Goal: Transaction & Acquisition: Purchase product/service

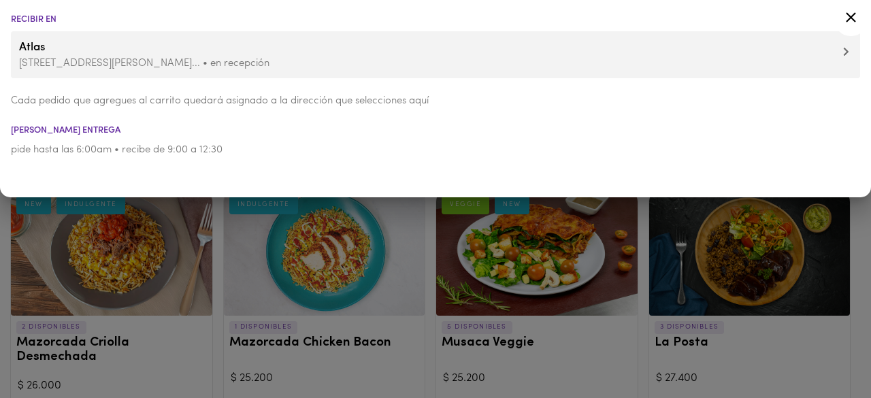
click at [852, 18] on icon at bounding box center [851, 17] width 10 height 10
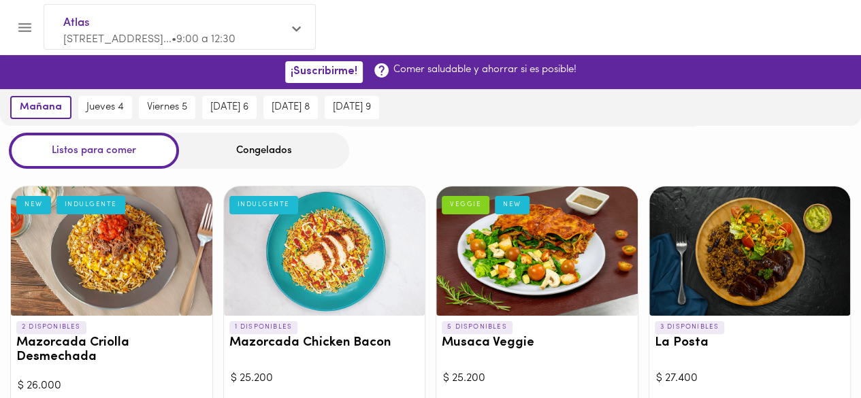
click at [276, 153] on div "Congelados" at bounding box center [264, 151] width 170 height 36
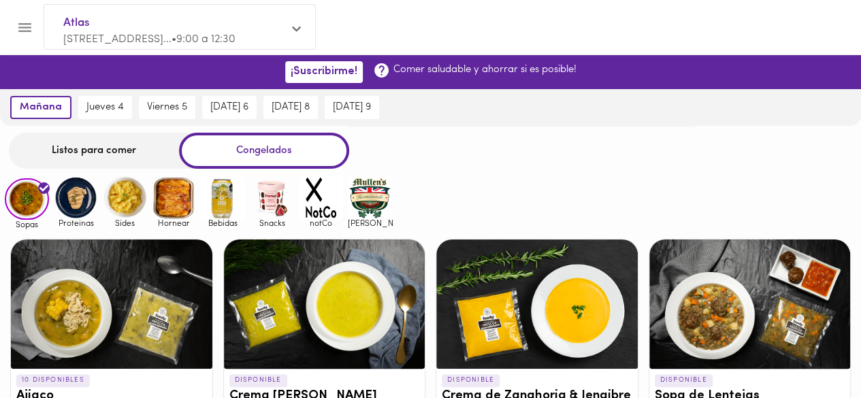
click at [66, 203] on img at bounding box center [76, 198] width 44 height 44
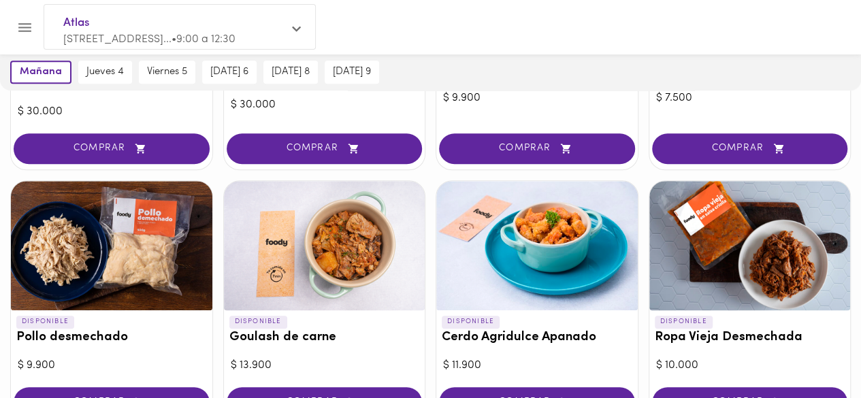
scroll to position [430, 0]
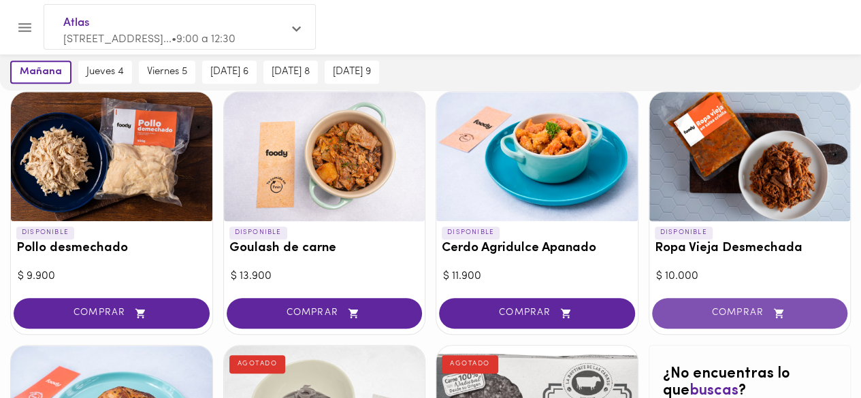
click at [755, 318] on span "COMPRAR" at bounding box center [750, 314] width 162 height 12
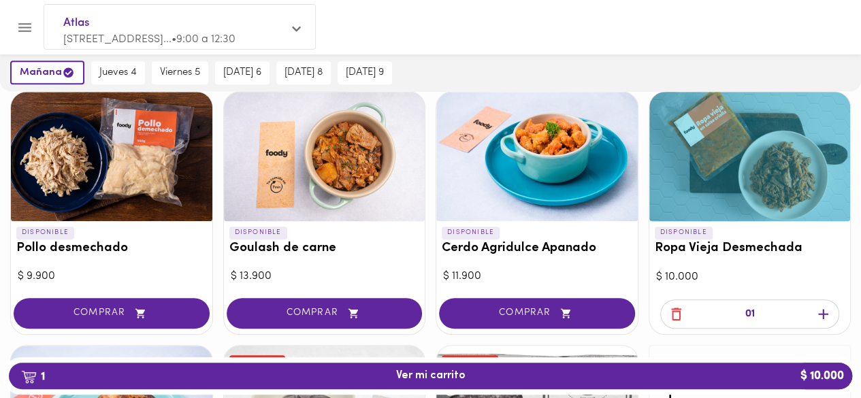
scroll to position [433, 0]
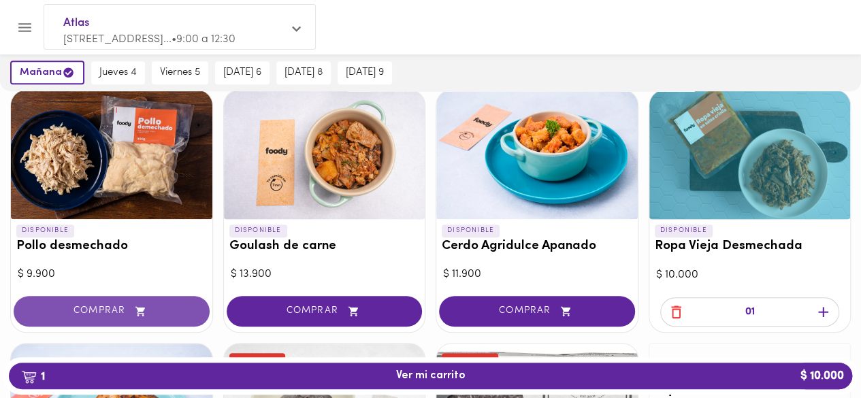
click at [177, 306] on span "COMPRAR" at bounding box center [112, 312] width 162 height 12
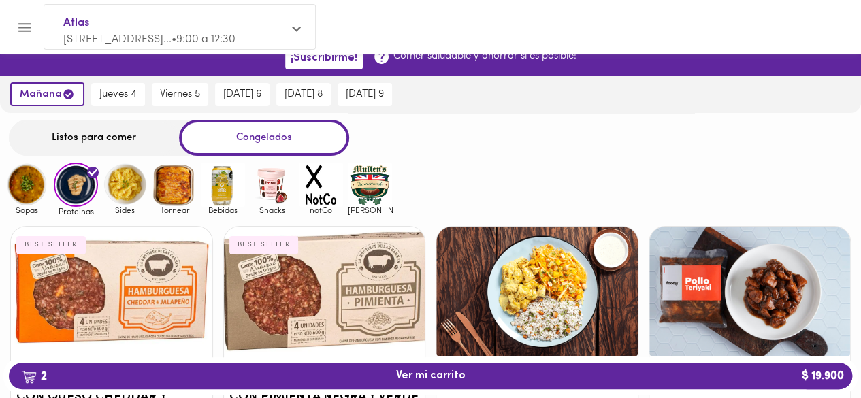
scroll to position [12, 0]
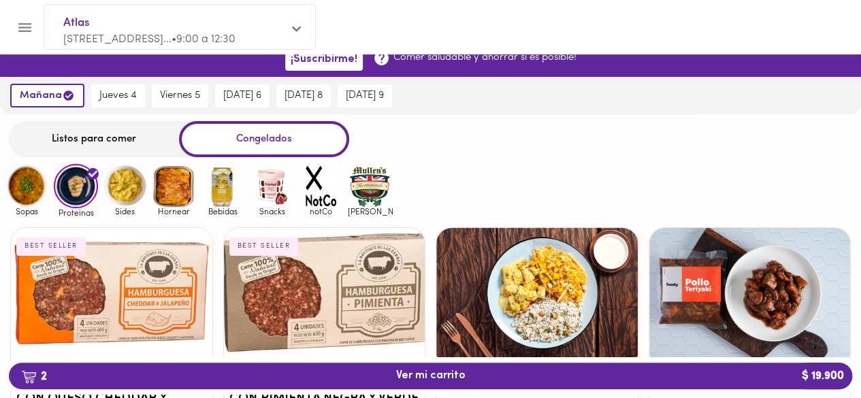
click at [34, 176] on img at bounding box center [27, 186] width 44 height 44
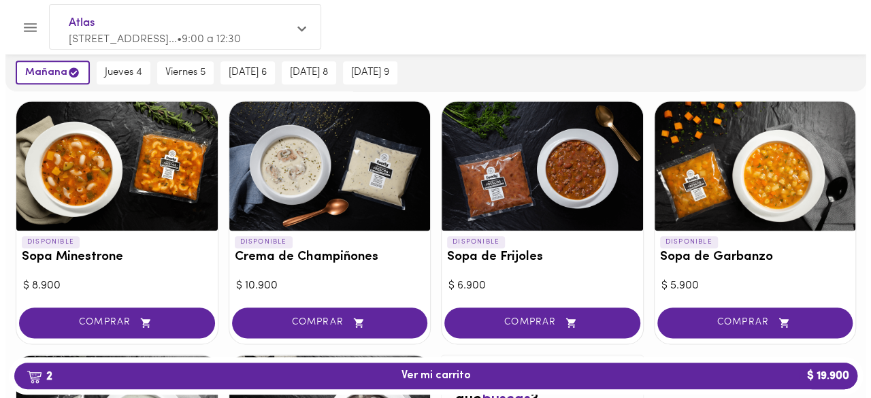
scroll to position [648, 0]
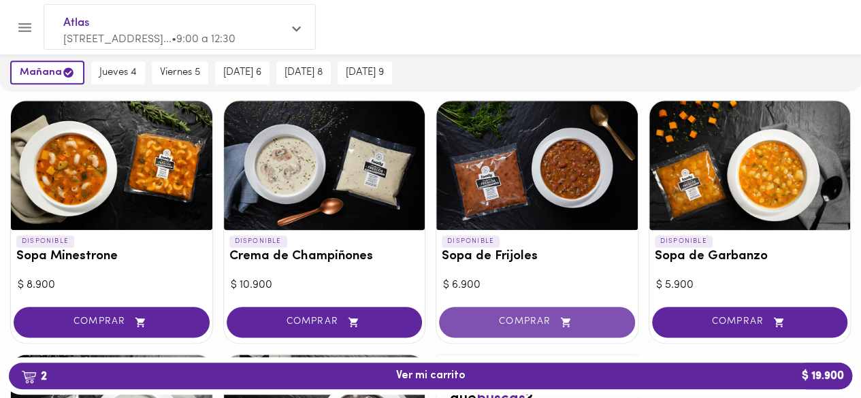
click at [544, 316] on span "COMPRAR" at bounding box center [537, 322] width 162 height 12
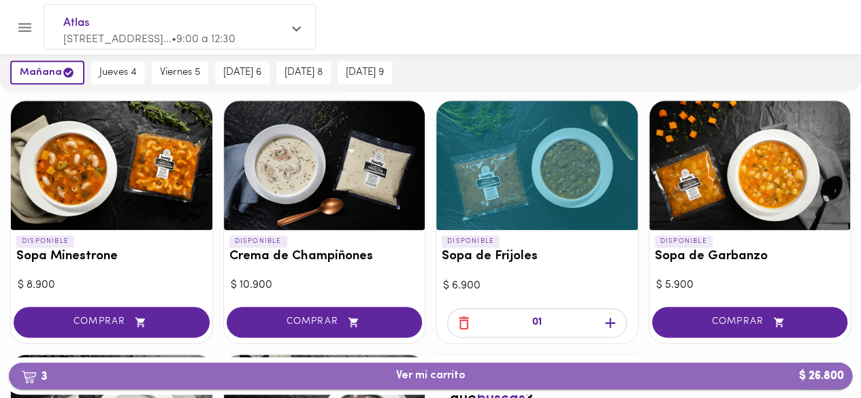
click at [542, 378] on span "3 Ver mi carrito $ 26.800" at bounding box center [430, 376] width 821 height 13
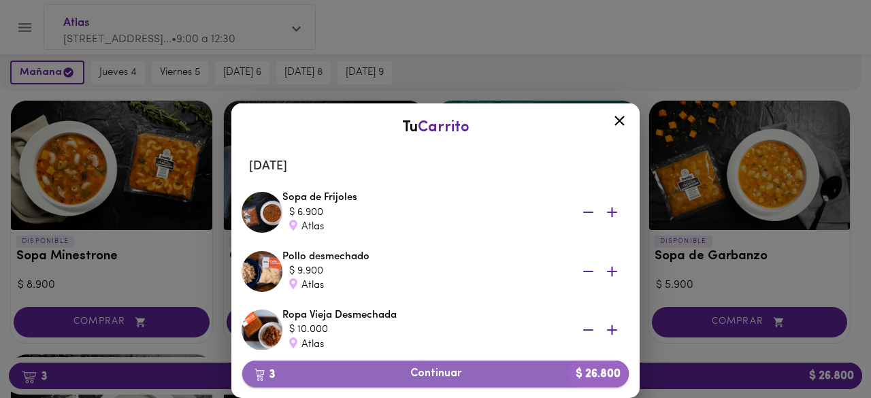
click at [455, 368] on span "3 Continuar $ 26.800" at bounding box center [435, 373] width 365 height 13
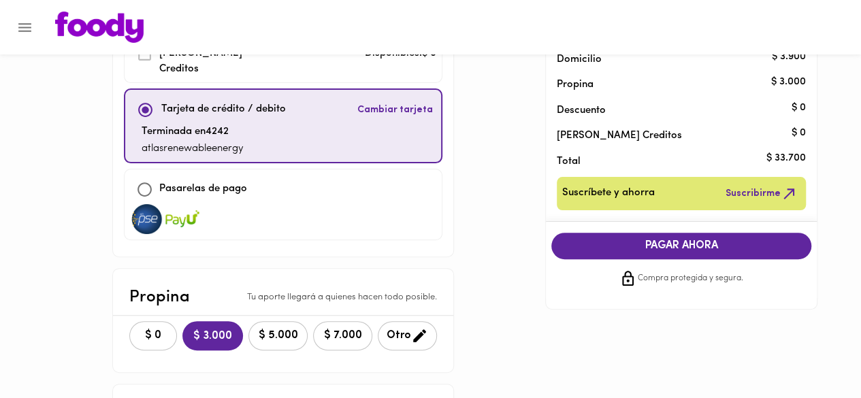
scroll to position [113, 0]
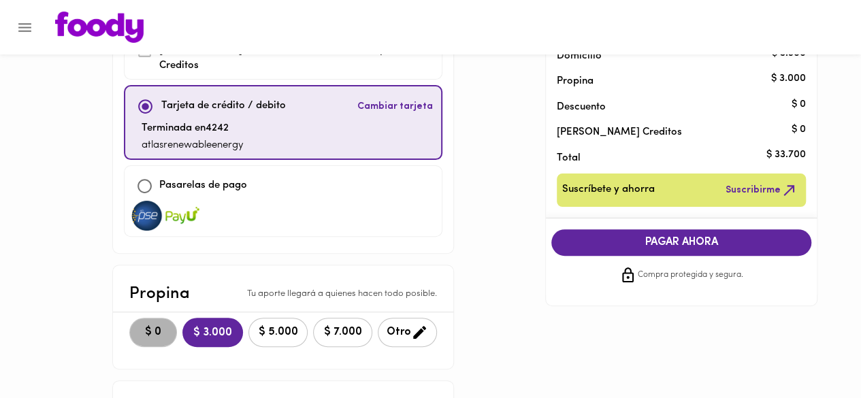
click at [129, 318] on button "$ 0" at bounding box center [153, 332] width 48 height 29
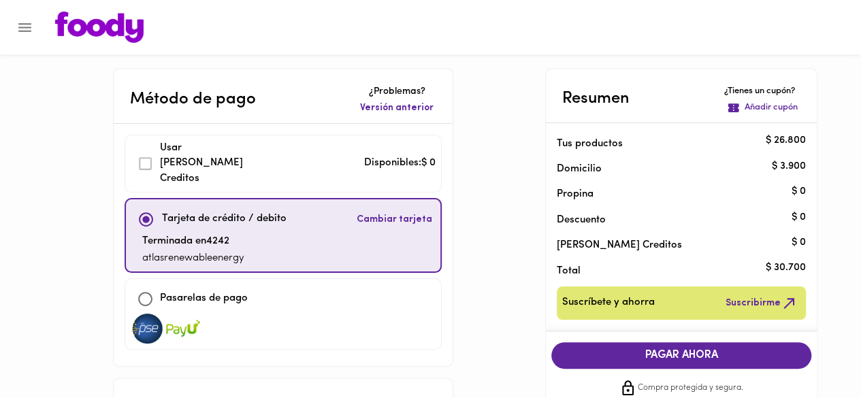
scroll to position [97, 0]
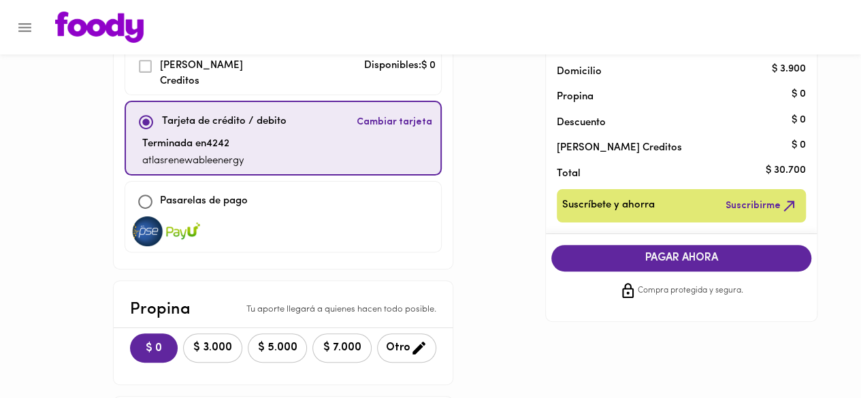
click at [678, 246] on button "PAGAR AHORA" at bounding box center [681, 258] width 260 height 27
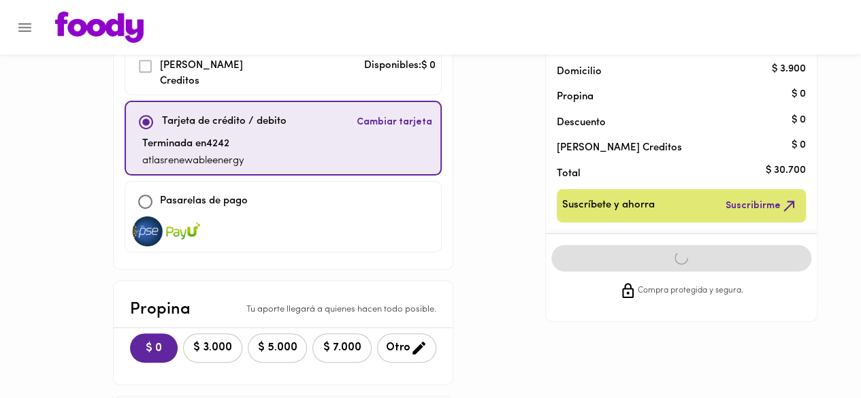
scroll to position [0, 0]
